Goal: Task Accomplishment & Management: Complete application form

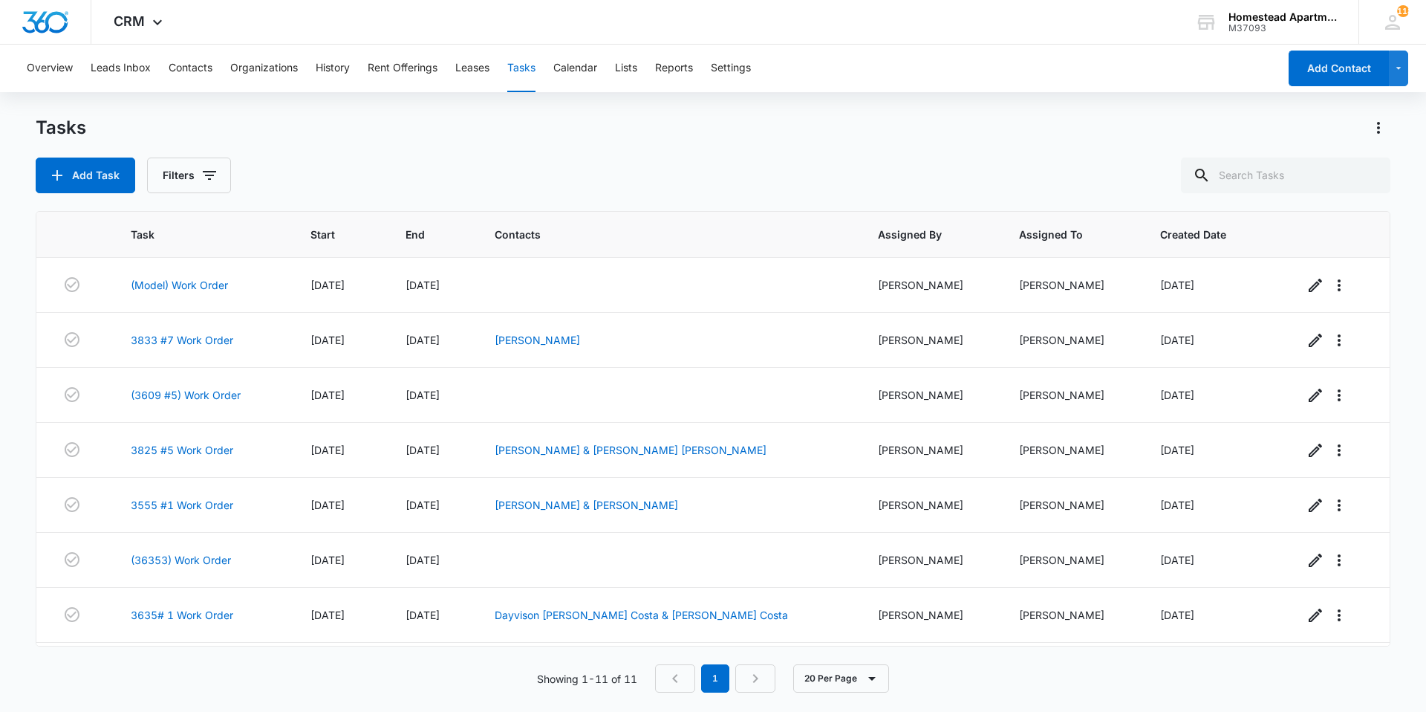
click at [511, 74] on button "Tasks" at bounding box center [521, 69] width 28 height 48
click at [65, 169] on icon "button" at bounding box center [57, 175] width 18 height 18
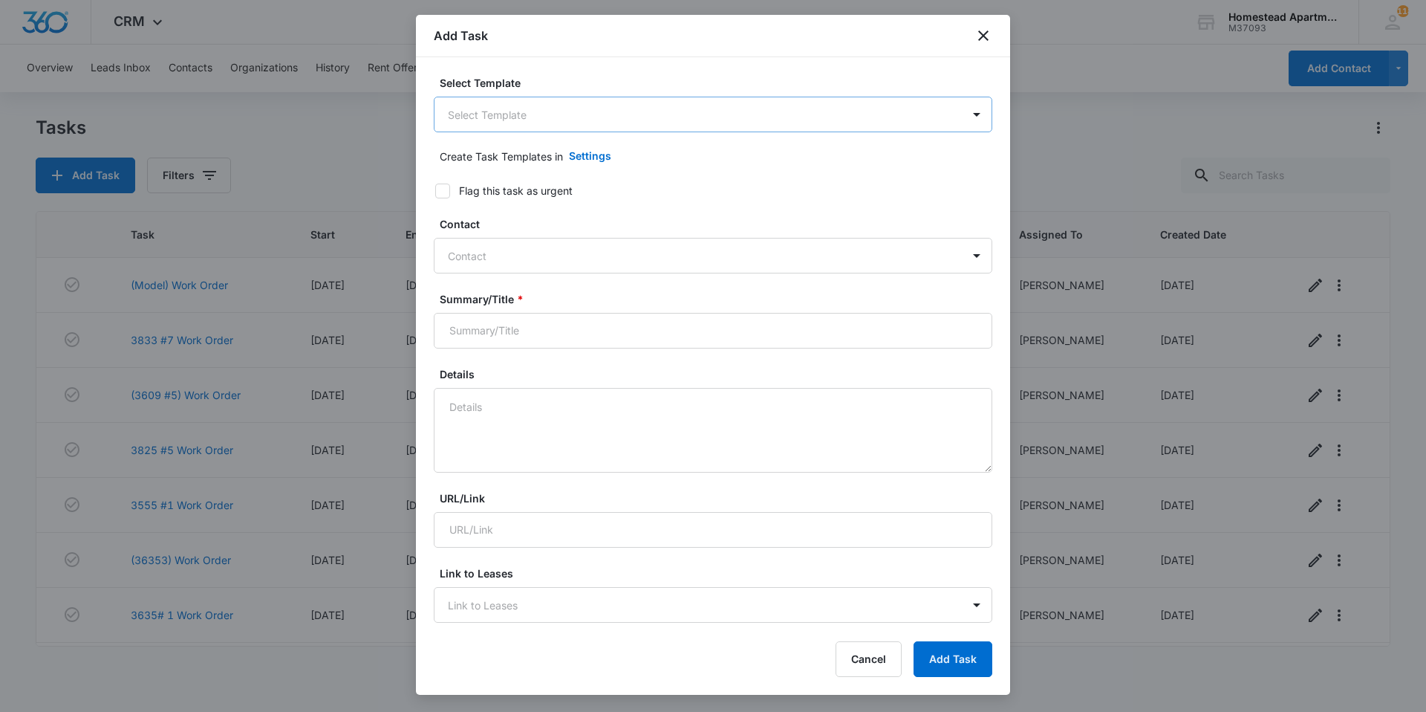
click at [475, 127] on body "CRM Apps Reputation Websites Forms CRM Email Social Content Intelligence Files …" at bounding box center [713, 356] width 1426 height 712
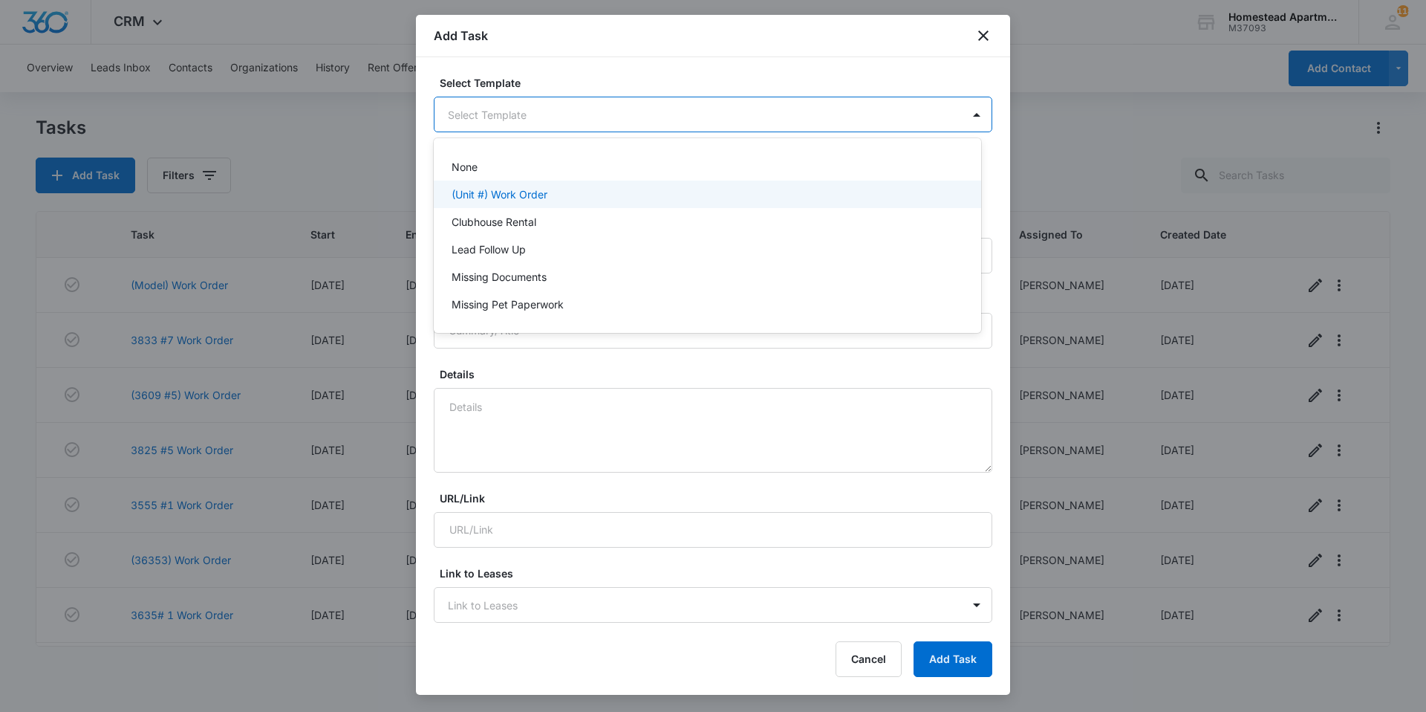
click at [478, 193] on p "(Unit #) Work Order" at bounding box center [500, 194] width 96 height 16
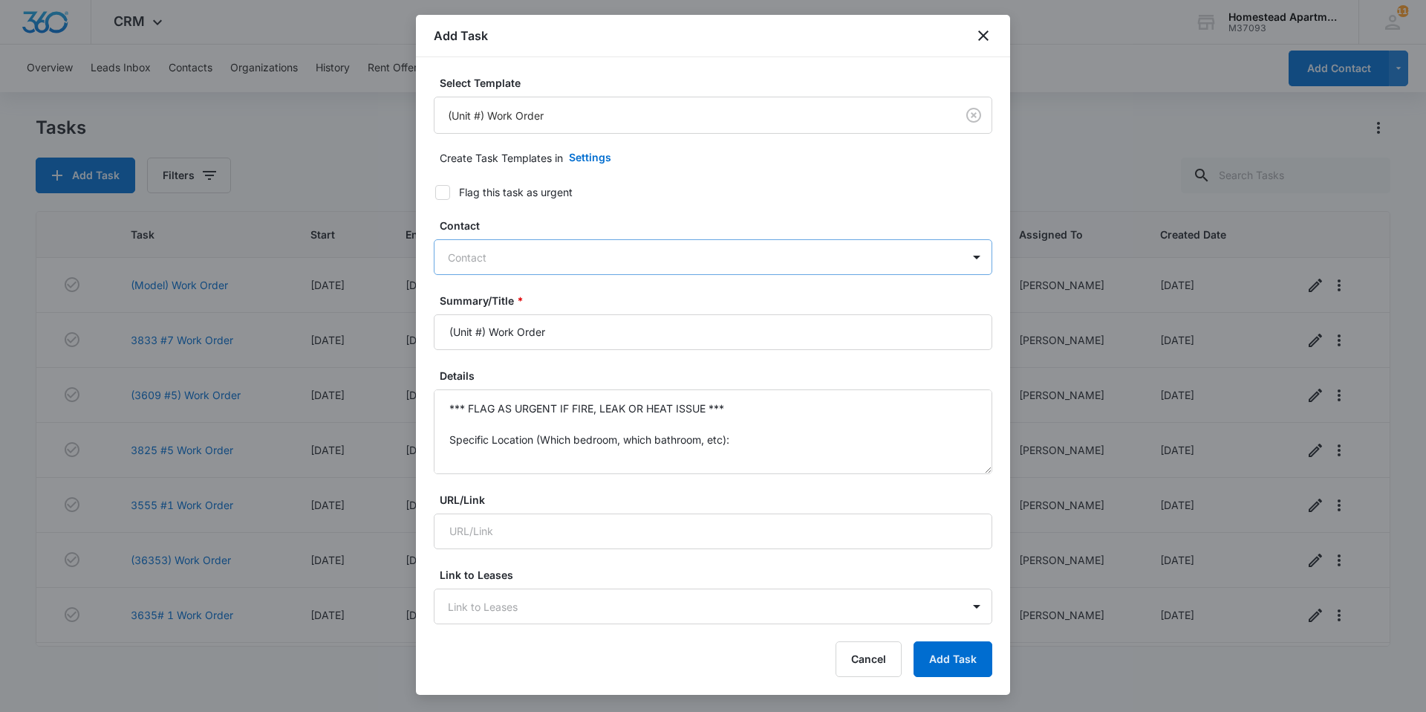
click at [521, 249] on div at bounding box center [704, 257] width 513 height 19
type input "j"
type input "rohma"
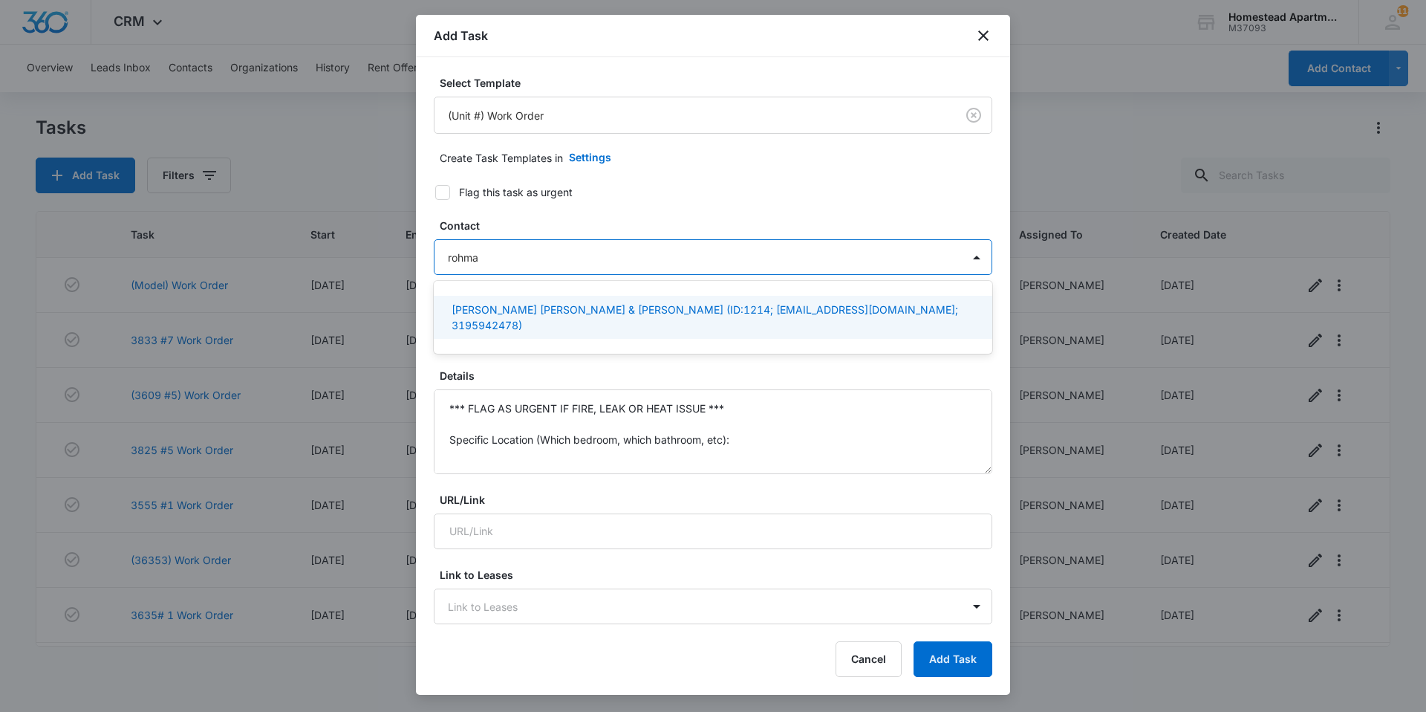
click at [589, 294] on div "[PERSON_NAME] [PERSON_NAME] & [PERSON_NAME] (ID:1214; [EMAIL_ADDRESS][DOMAIN_NA…" at bounding box center [713, 317] width 559 height 73
click at [590, 302] on p "[PERSON_NAME] [PERSON_NAME] & [PERSON_NAME] (ID:1214; [EMAIL_ADDRESS][DOMAIN_NA…" at bounding box center [712, 317] width 520 height 31
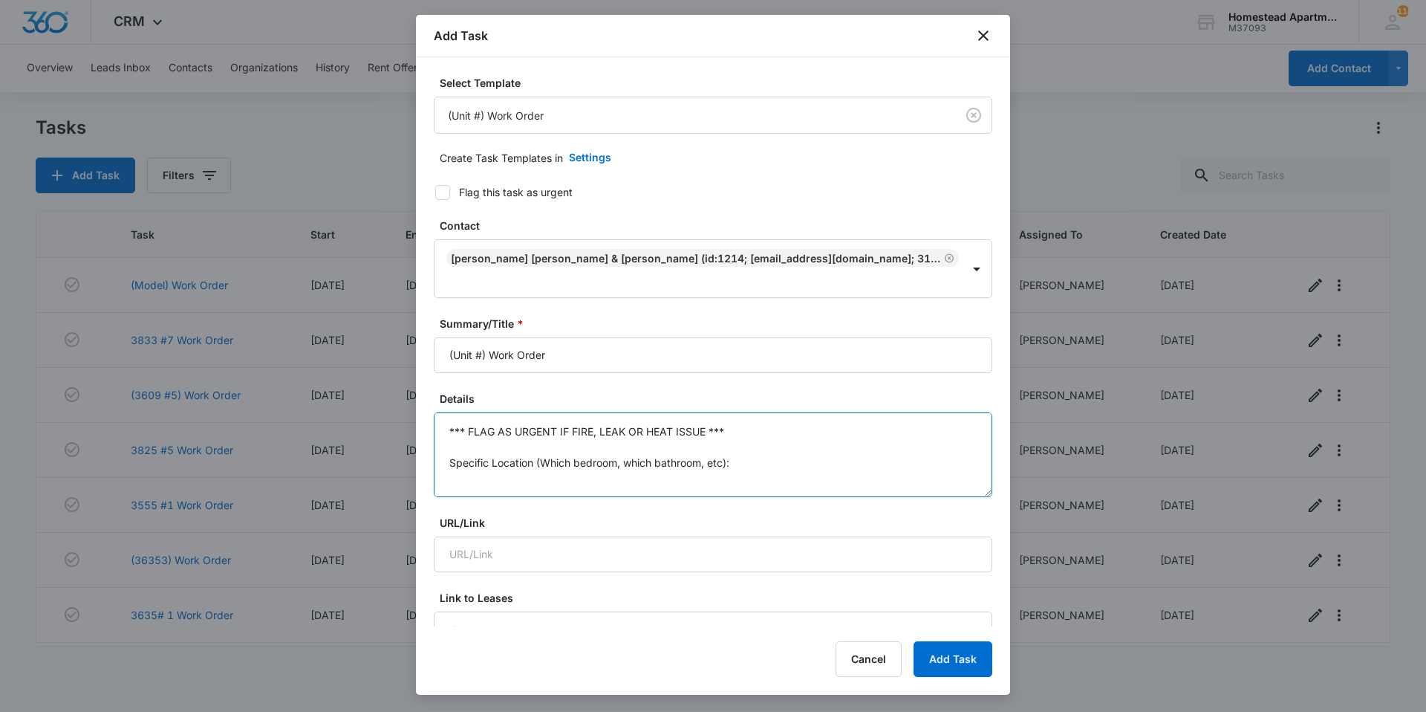
scroll to position [109, 0]
drag, startPoint x: 444, startPoint y: 427, endPoint x: 789, endPoint y: 511, distance: 354.8
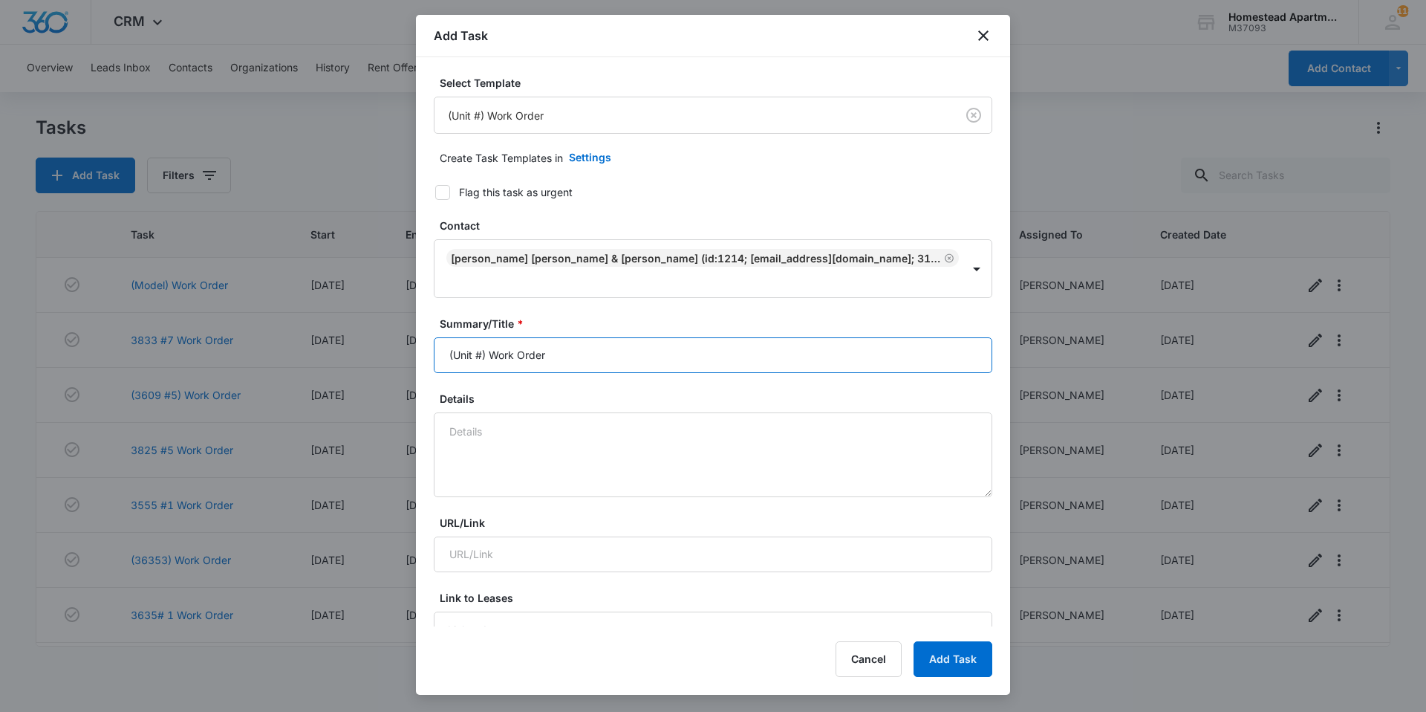
drag, startPoint x: 570, startPoint y: 353, endPoint x: 406, endPoint y: 381, distance: 166.6
click at [406, 381] on body "CRM Apps Reputation Websites Forms CRM Email Social Content Intelligence Files …" at bounding box center [713, 356] width 1426 height 712
type input "3808 #3 Work Order"
click at [516, 455] on textarea "Details" at bounding box center [713, 454] width 559 height 85
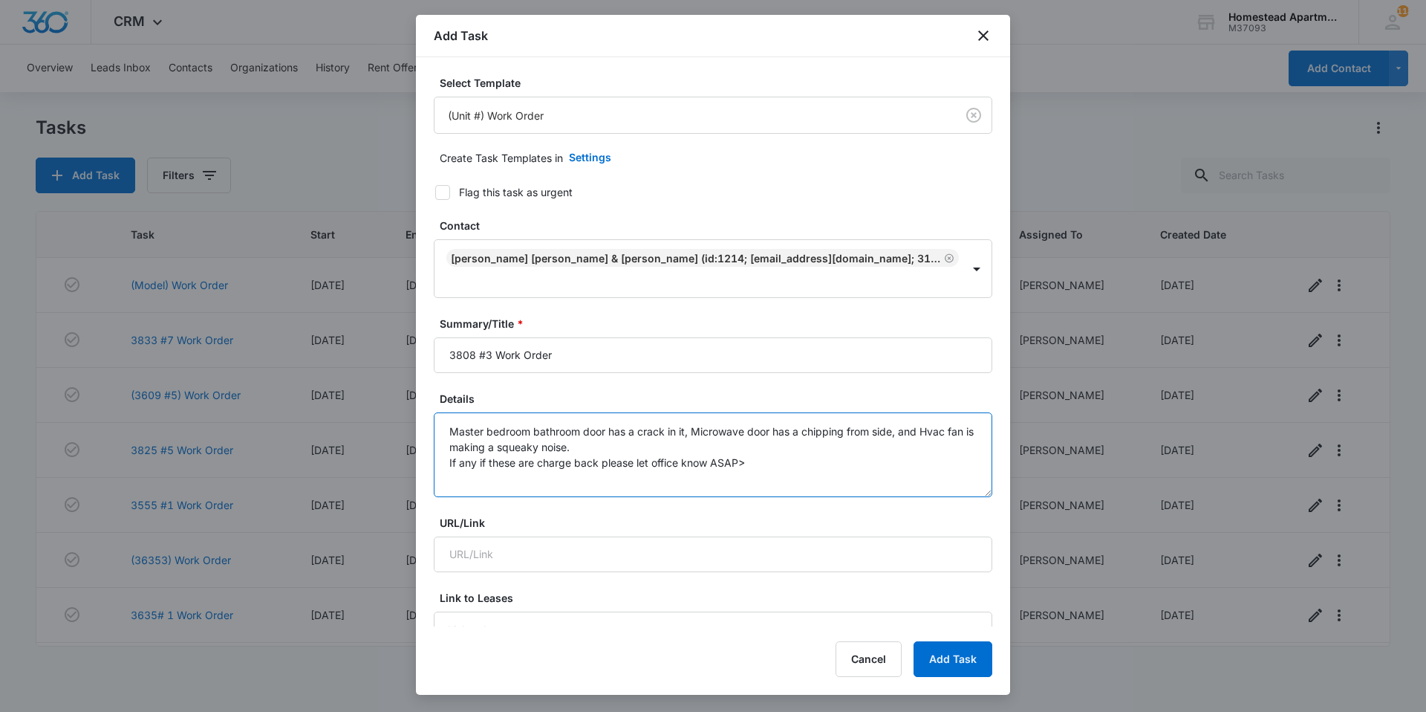
click at [449, 467] on textarea "Master bedroom bathroom door has a crack in it, Microwave door has a chipping f…" at bounding box center [713, 454] width 559 height 85
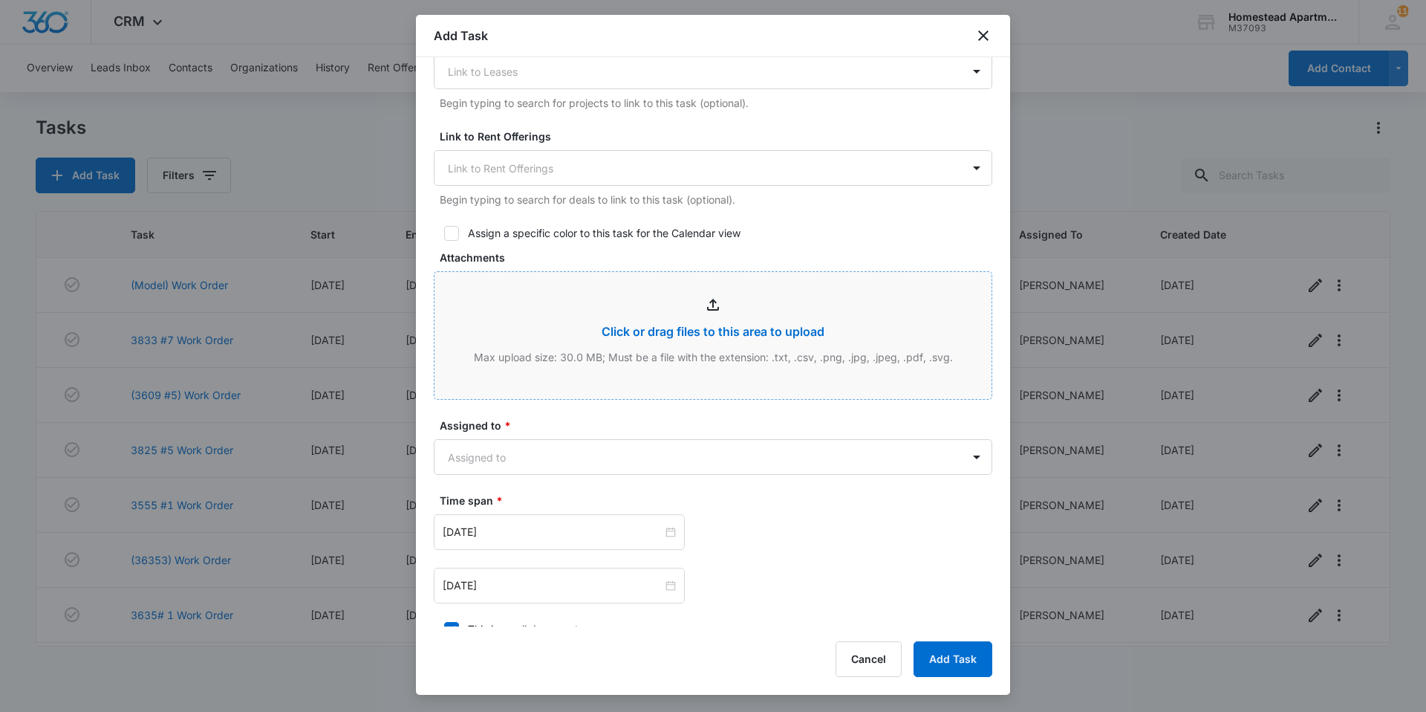
scroll to position [594, 0]
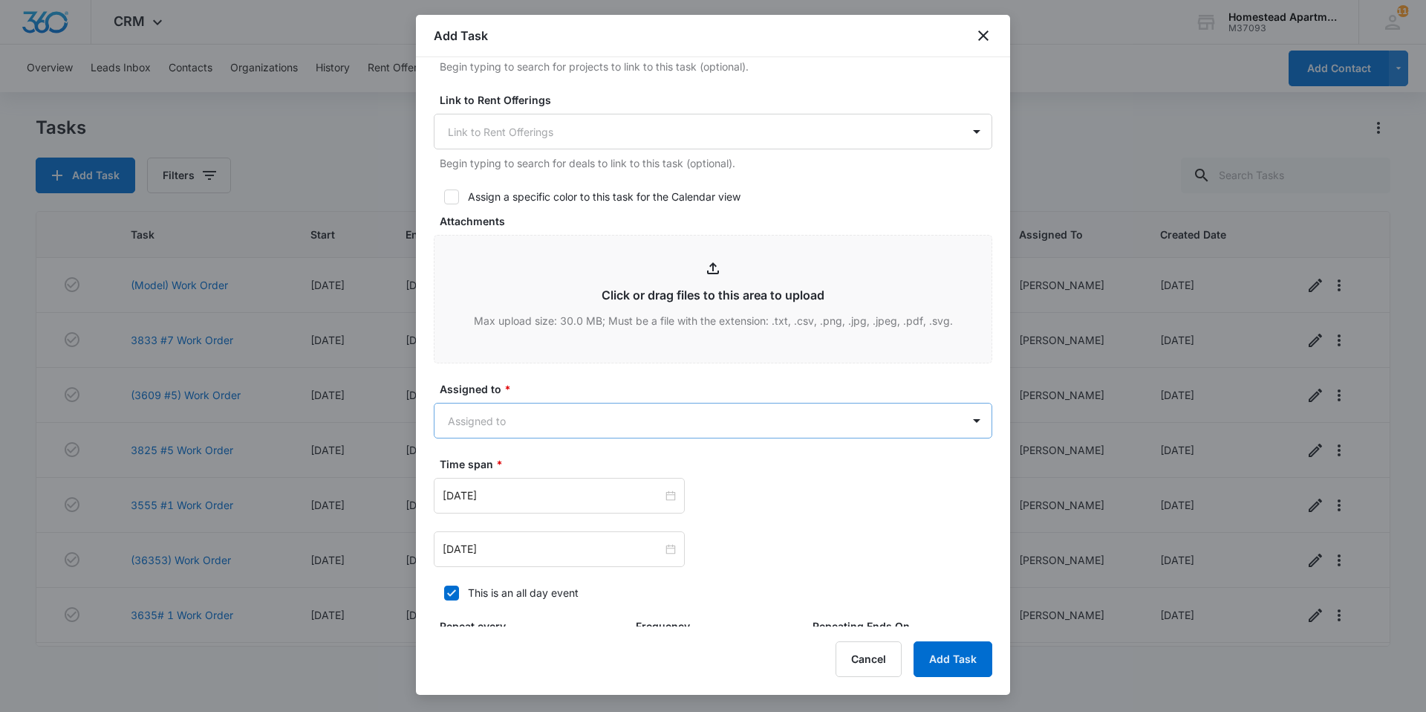
type textarea "Master bedroom bathroom door has a crack in it, Microwave door has a chipping f…"
click at [581, 414] on body "CRM Apps Reputation Websites Forms CRM Email Social Content Intelligence Files …" at bounding box center [713, 356] width 1426 height 712
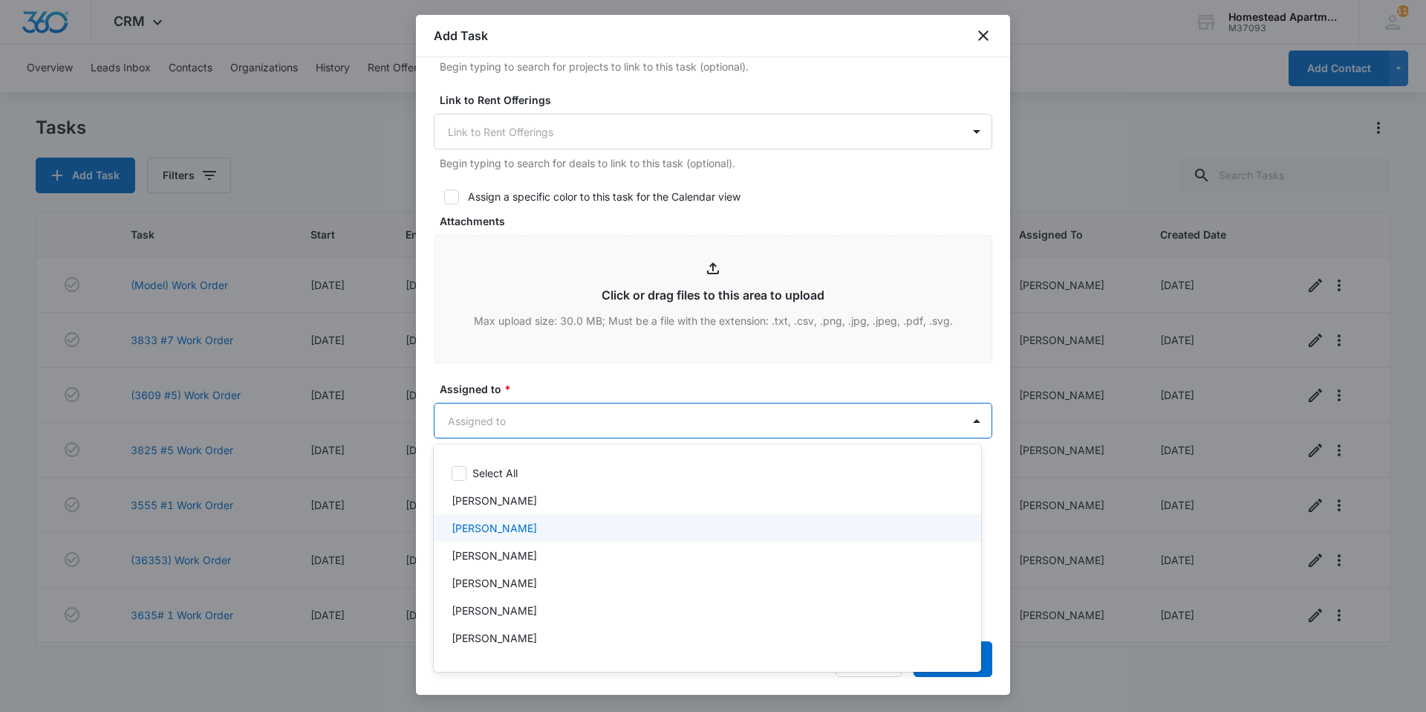
click at [507, 517] on div "[PERSON_NAME]" at bounding box center [708, 527] width 548 height 27
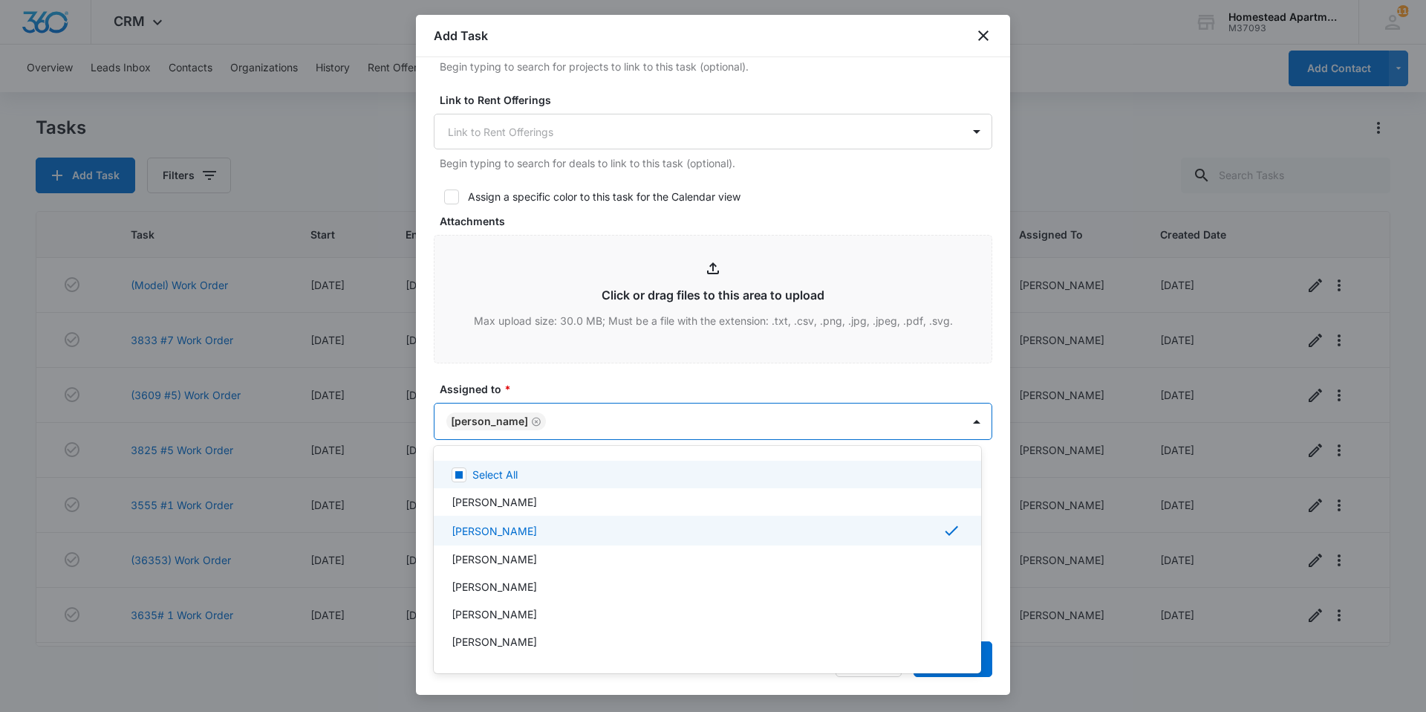
click at [663, 381] on div at bounding box center [713, 356] width 1426 height 712
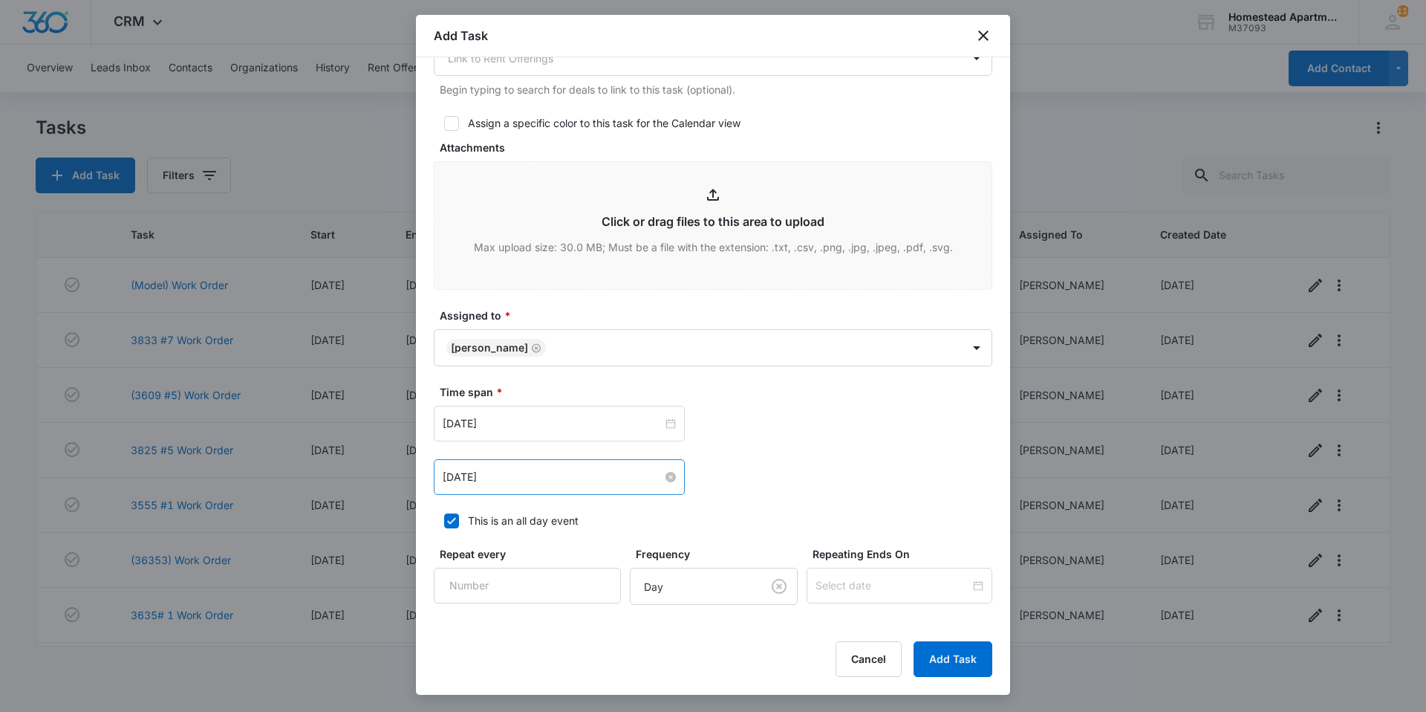
scroll to position [669, 0]
click at [580, 426] on input "[DATE]" at bounding box center [553, 423] width 220 height 16
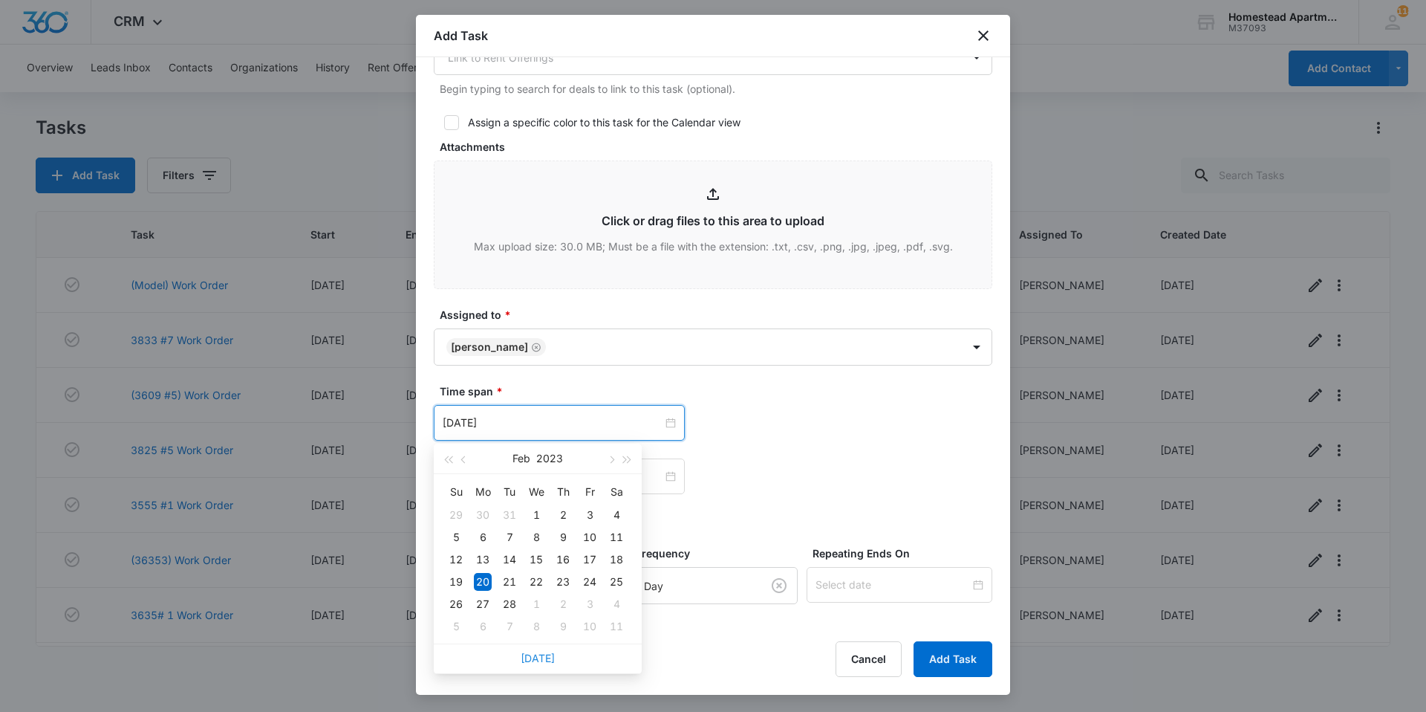
click at [542, 656] on link "[DATE]" at bounding box center [538, 658] width 34 height 13
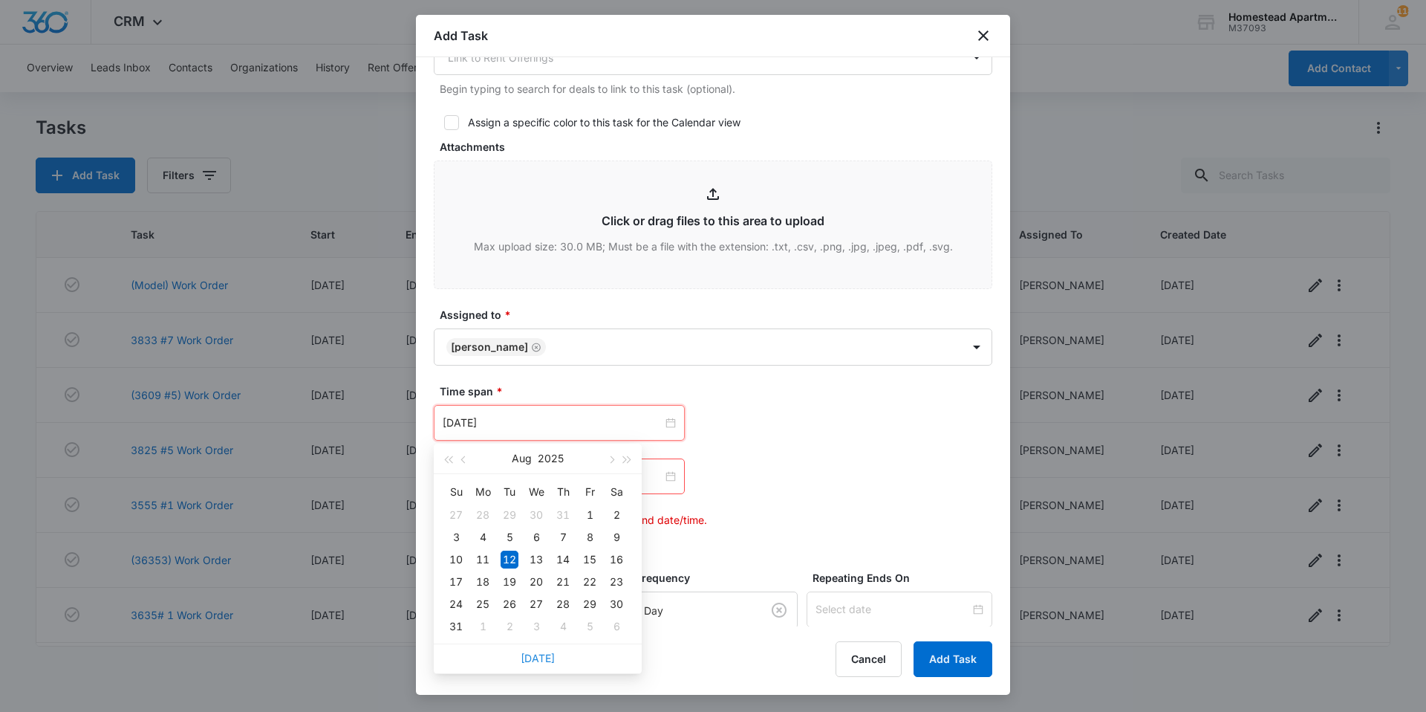
type input "[DATE]"
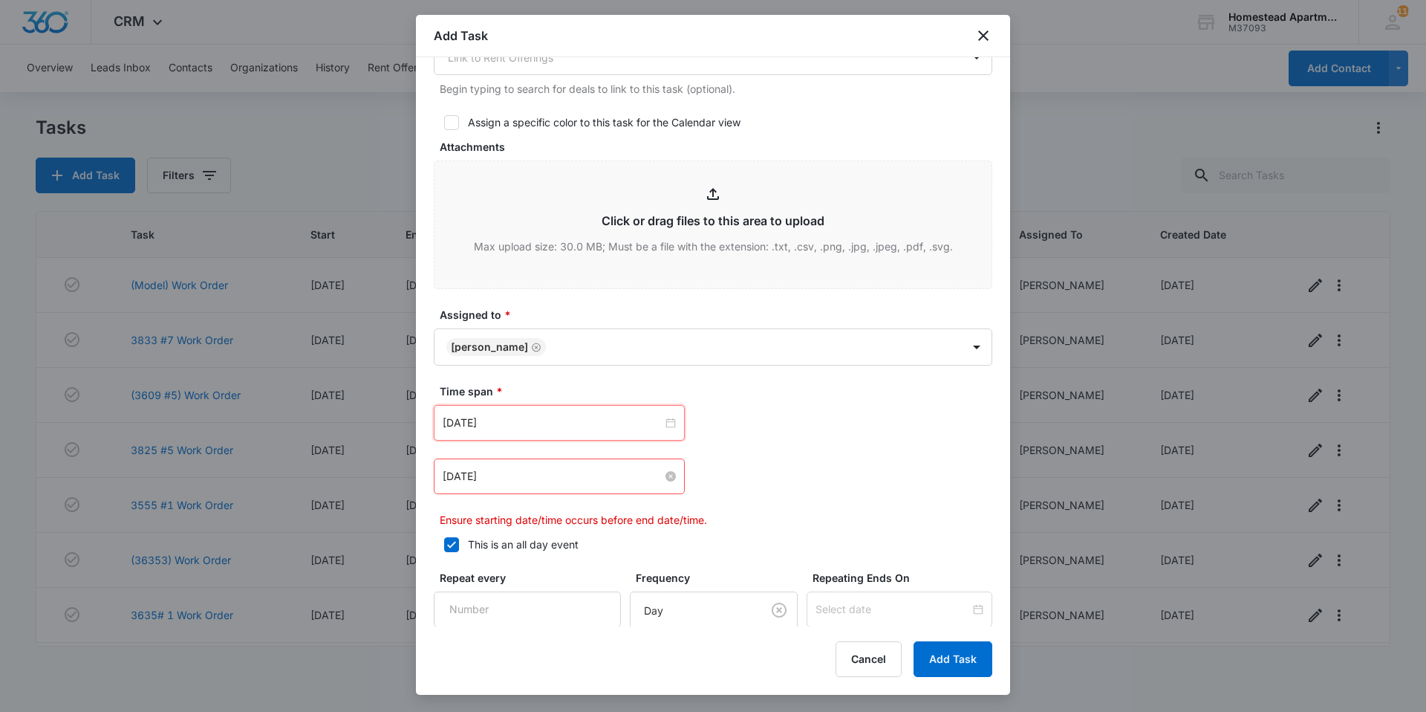
click at [537, 472] on input "[DATE]" at bounding box center [553, 476] width 220 height 16
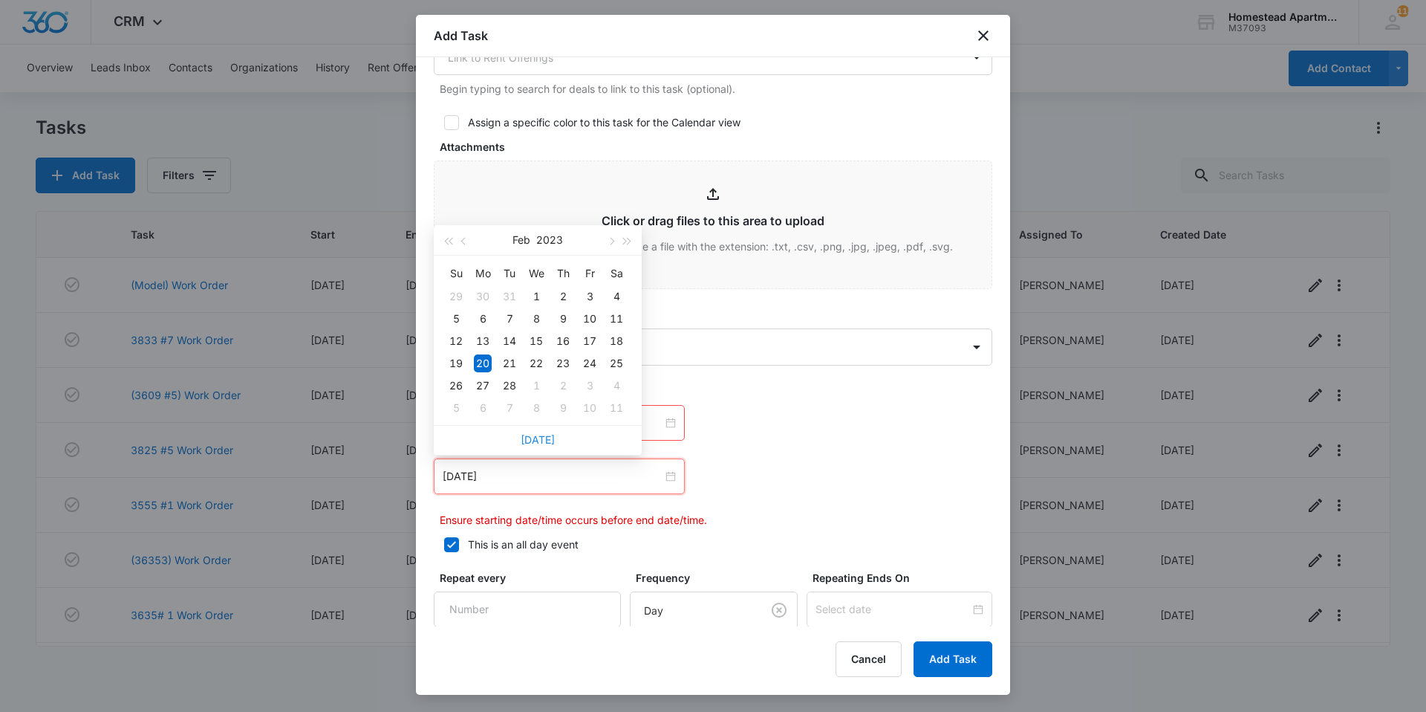
click at [529, 444] on link "[DATE]" at bounding box center [538, 439] width 34 height 13
type input "[DATE]"
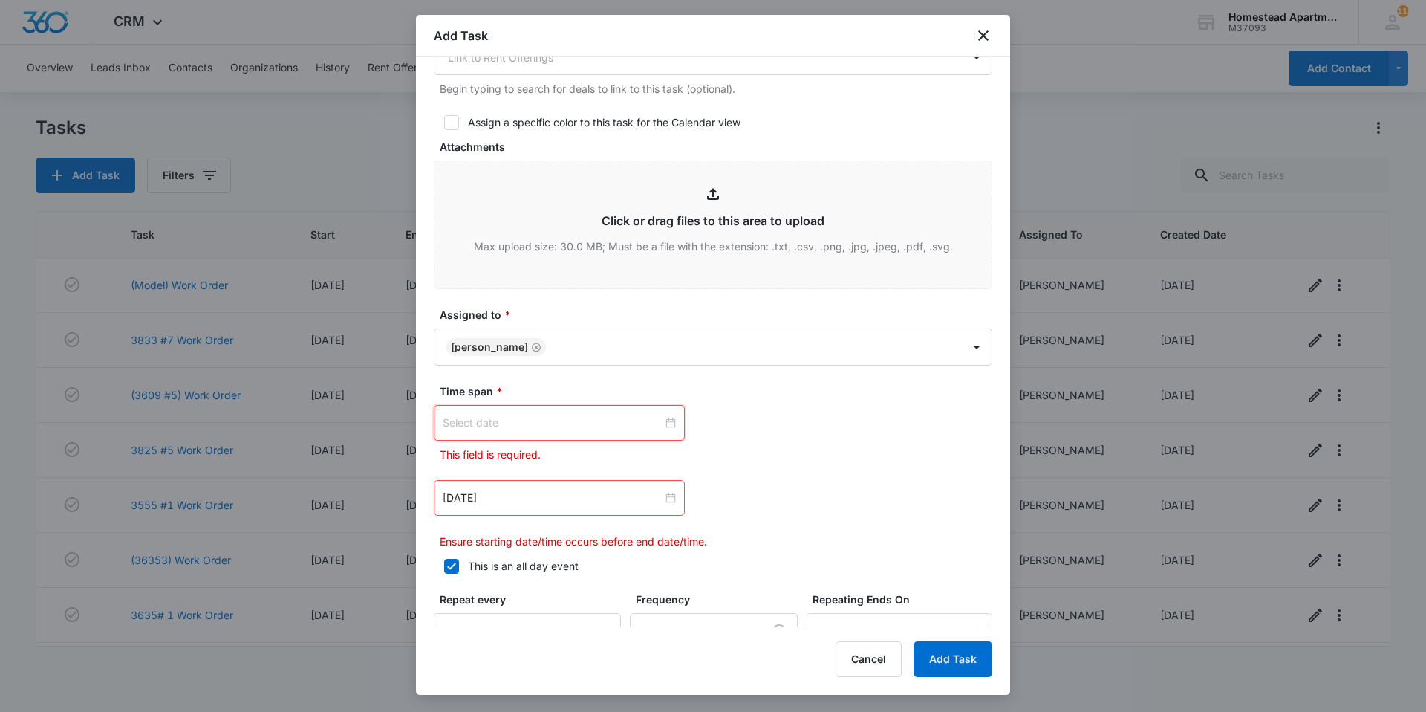
click at [603, 426] on input at bounding box center [553, 423] width 220 height 16
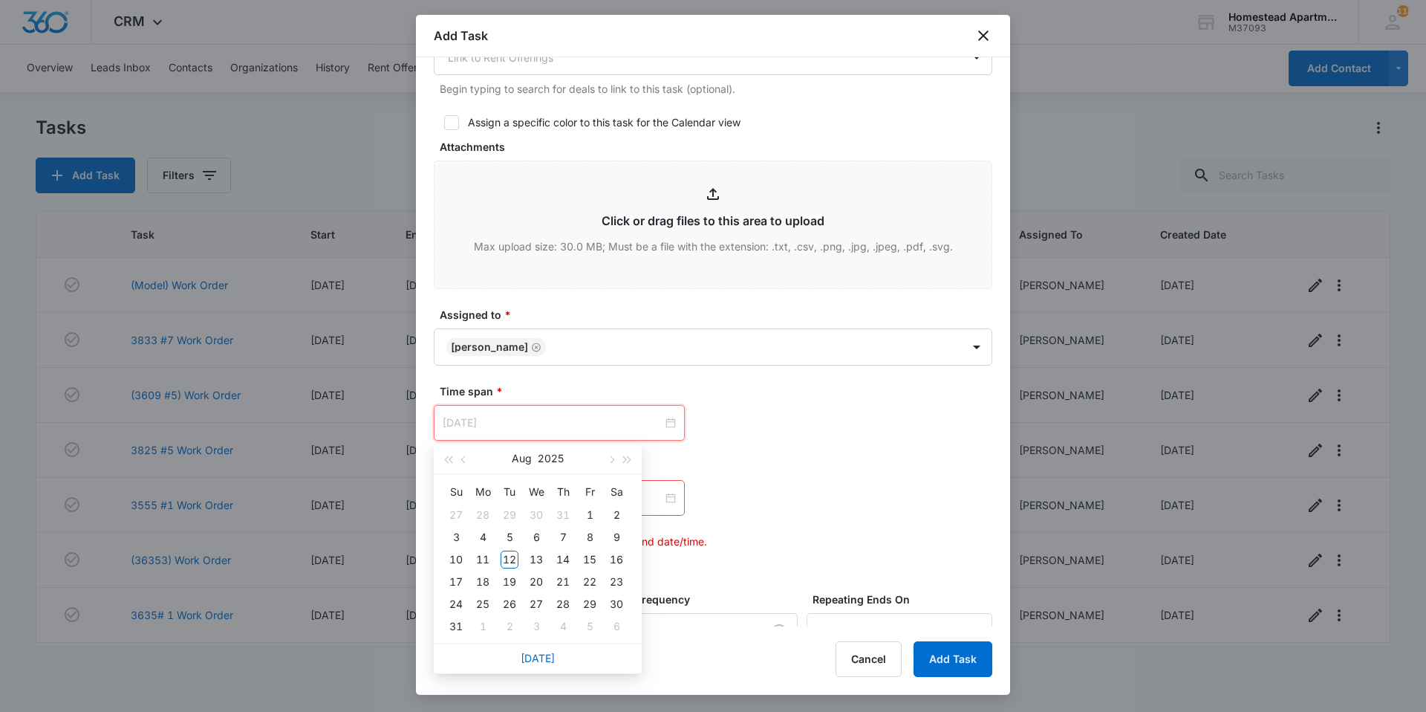
type input "[DATE]"
click at [556, 660] on div "[DATE]" at bounding box center [538, 658] width 208 height 30
click at [554, 658] on div "[DATE]" at bounding box center [538, 658] width 208 height 30
click at [537, 654] on link "[DATE]" at bounding box center [538, 658] width 34 height 13
type input "[DATE]"
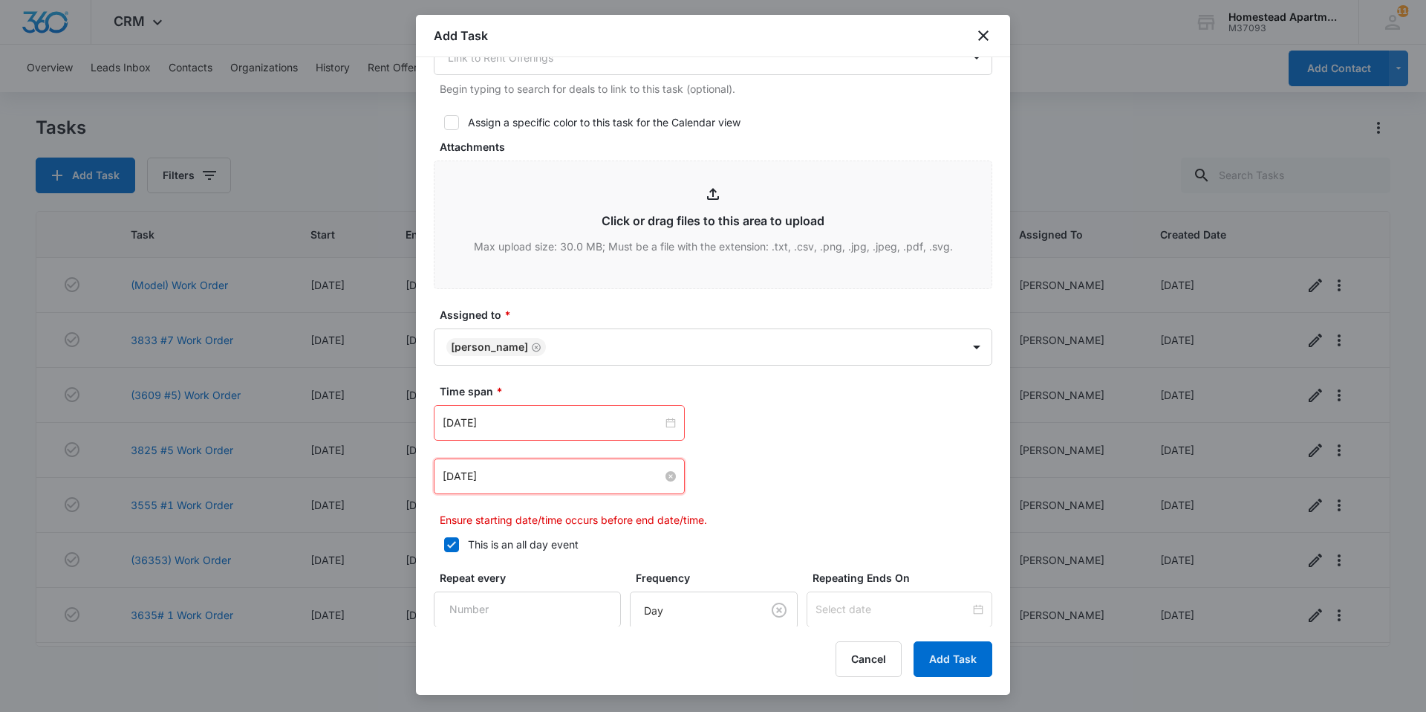
click at [476, 478] on input "[DATE]" at bounding box center [553, 476] width 220 height 16
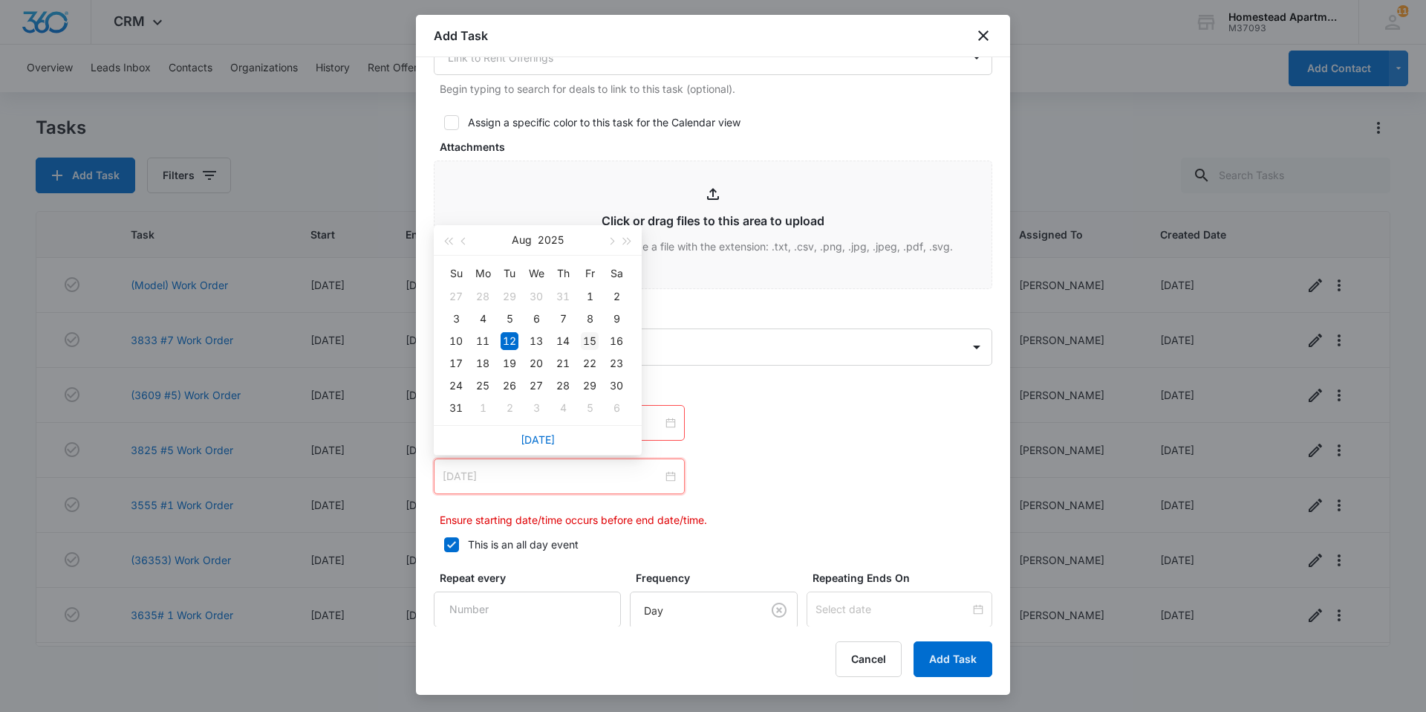
type input "[DATE]"
click at [590, 345] on div "15" at bounding box center [590, 341] width 18 height 18
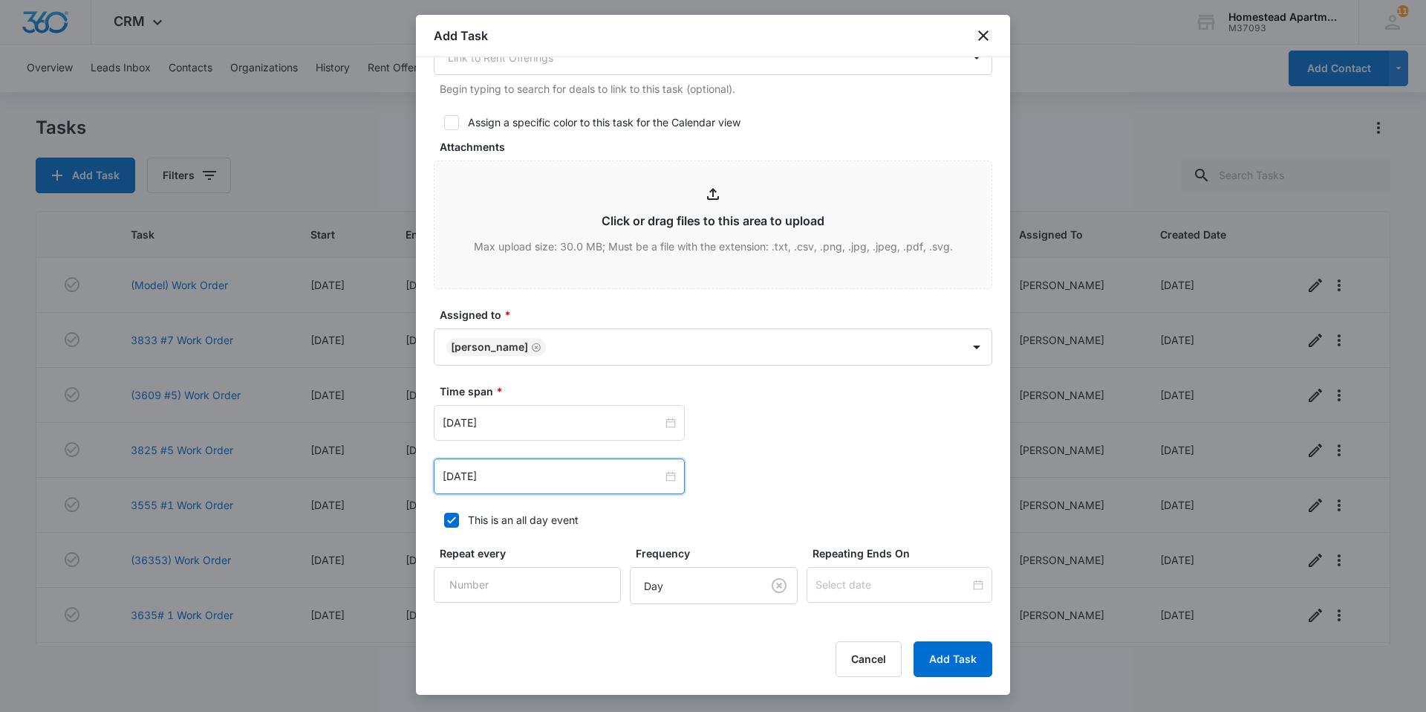
click at [849, 492] on div "[DATE] [DATE] Su Mo Tu We Th Fr Sa 27 28 29 30 31 1 2 3 4 5 6 7 8 9 10 11 12 13…" at bounding box center [713, 476] width 559 height 36
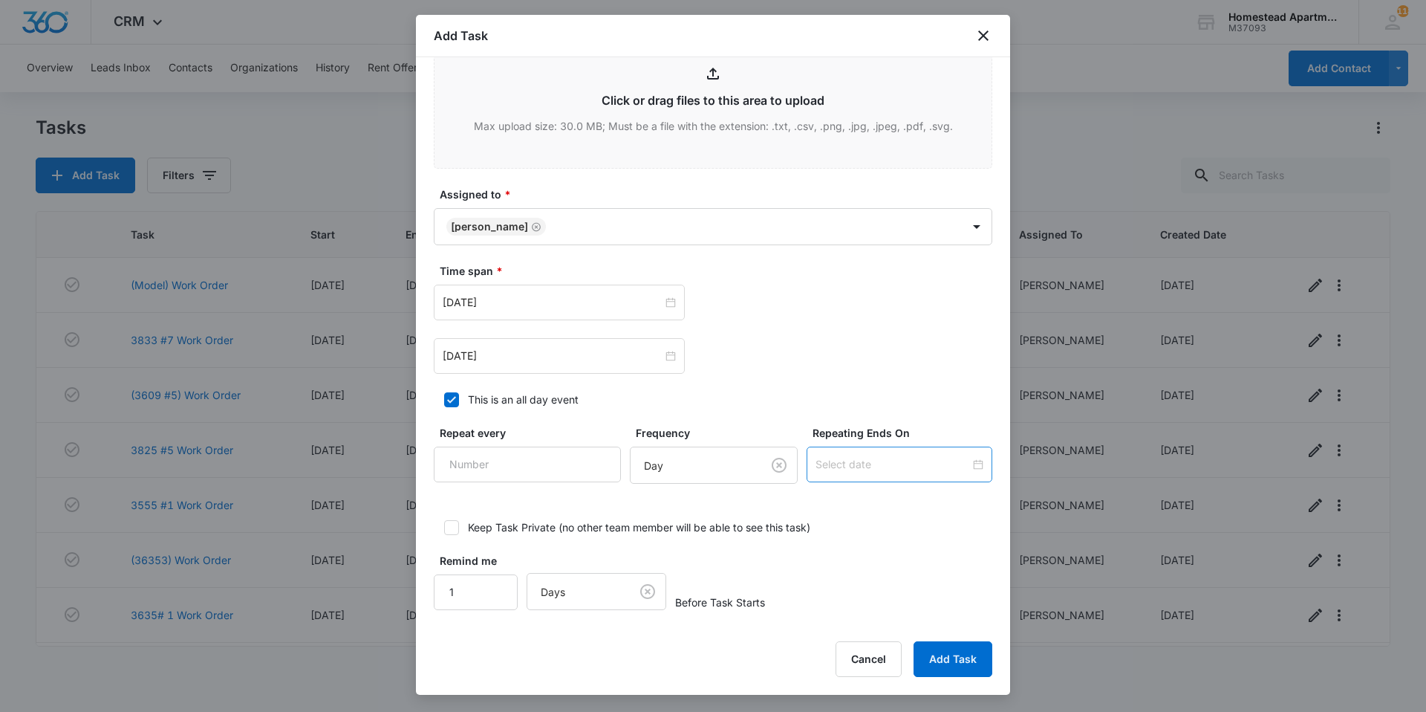
scroll to position [790, 0]
click at [962, 657] on button "Add Task" at bounding box center [953, 659] width 79 height 36
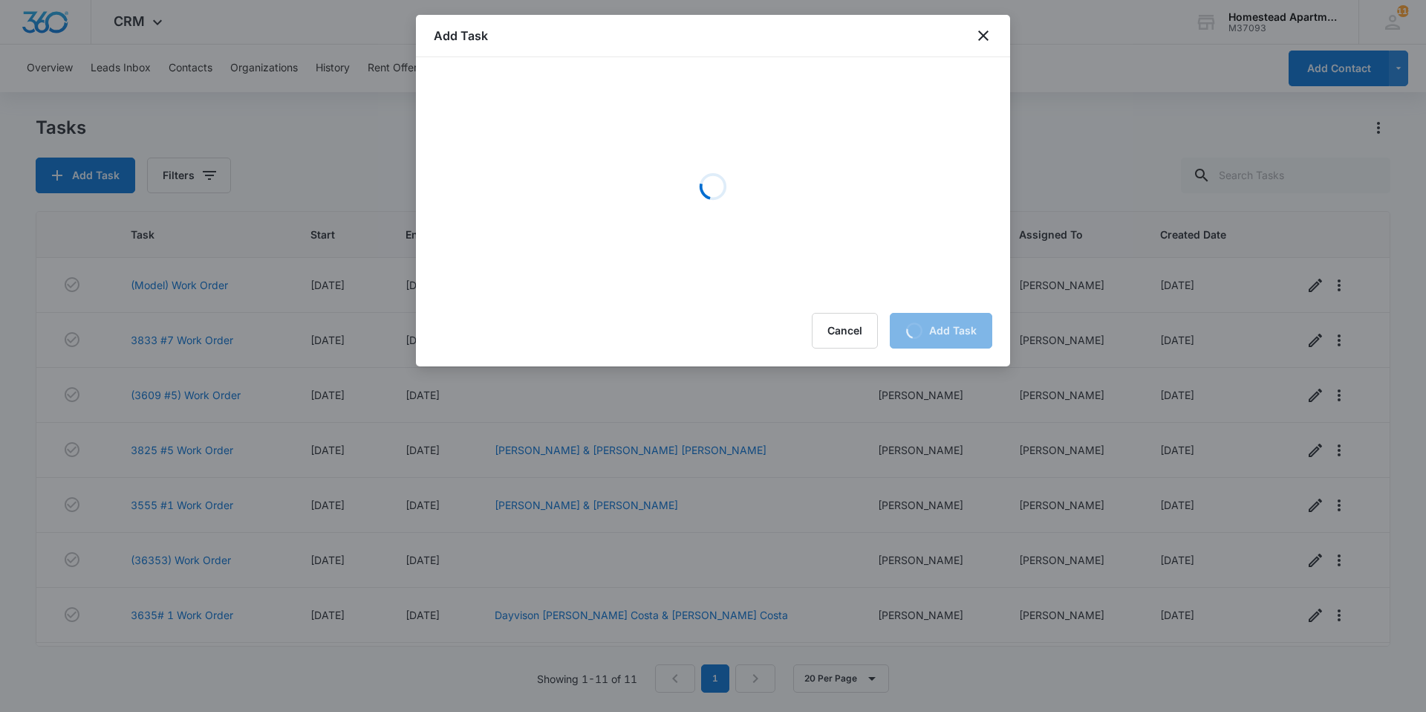
scroll to position [0, 0]
